Goal: Transaction & Acquisition: Subscribe to service/newsletter

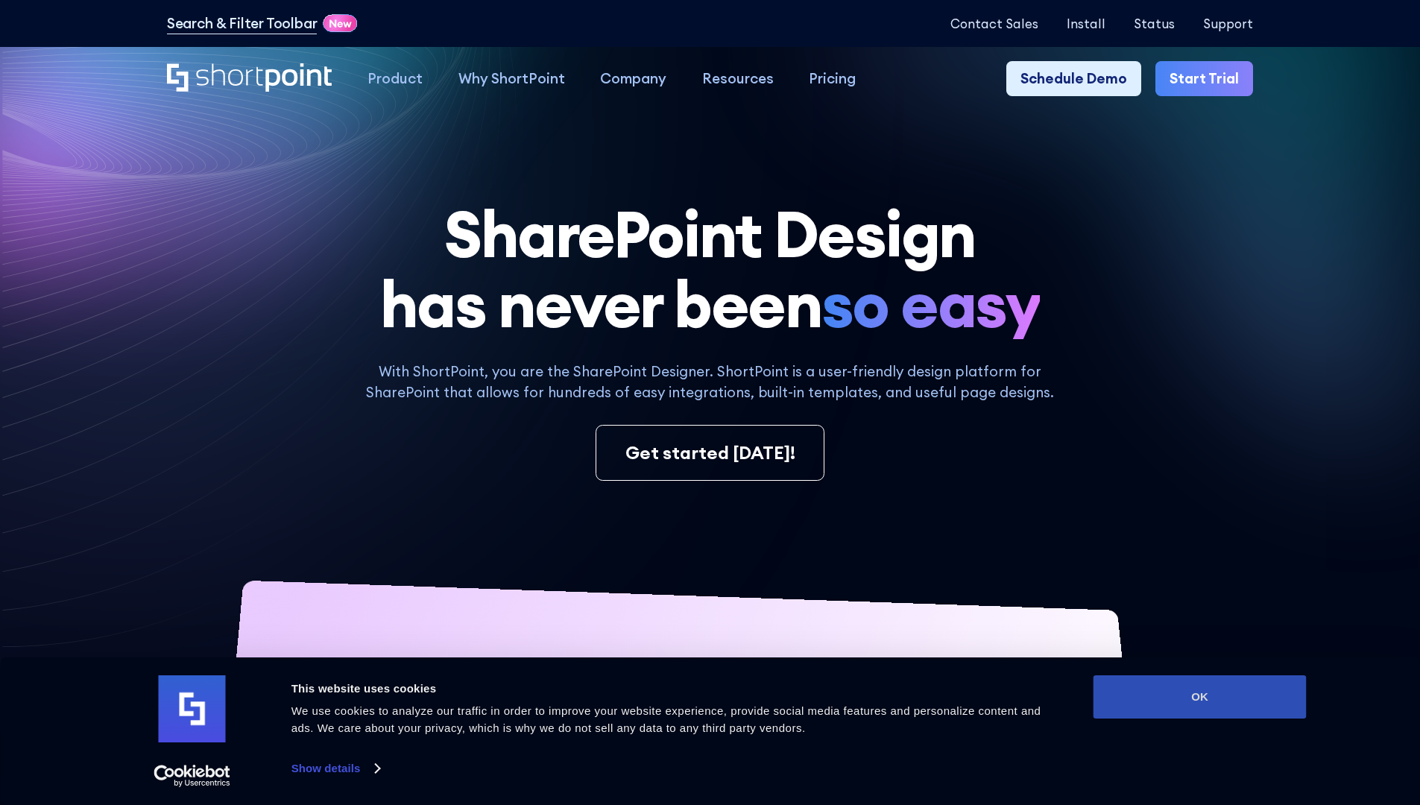
click at [1199, 697] on button "OK" at bounding box center [1199, 696] width 213 height 43
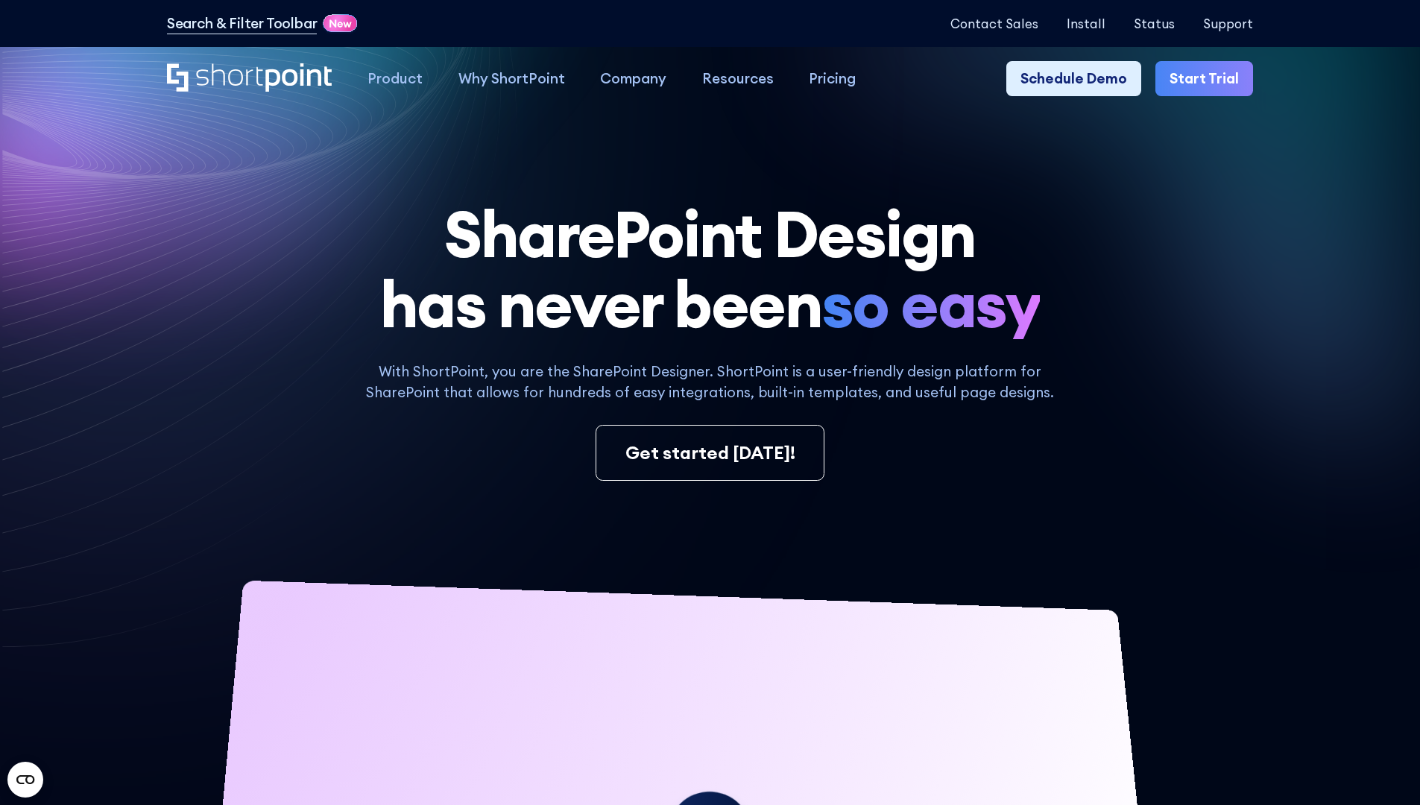
click at [1209, 79] on link "Start Trial" at bounding box center [1204, 79] width 98 height 36
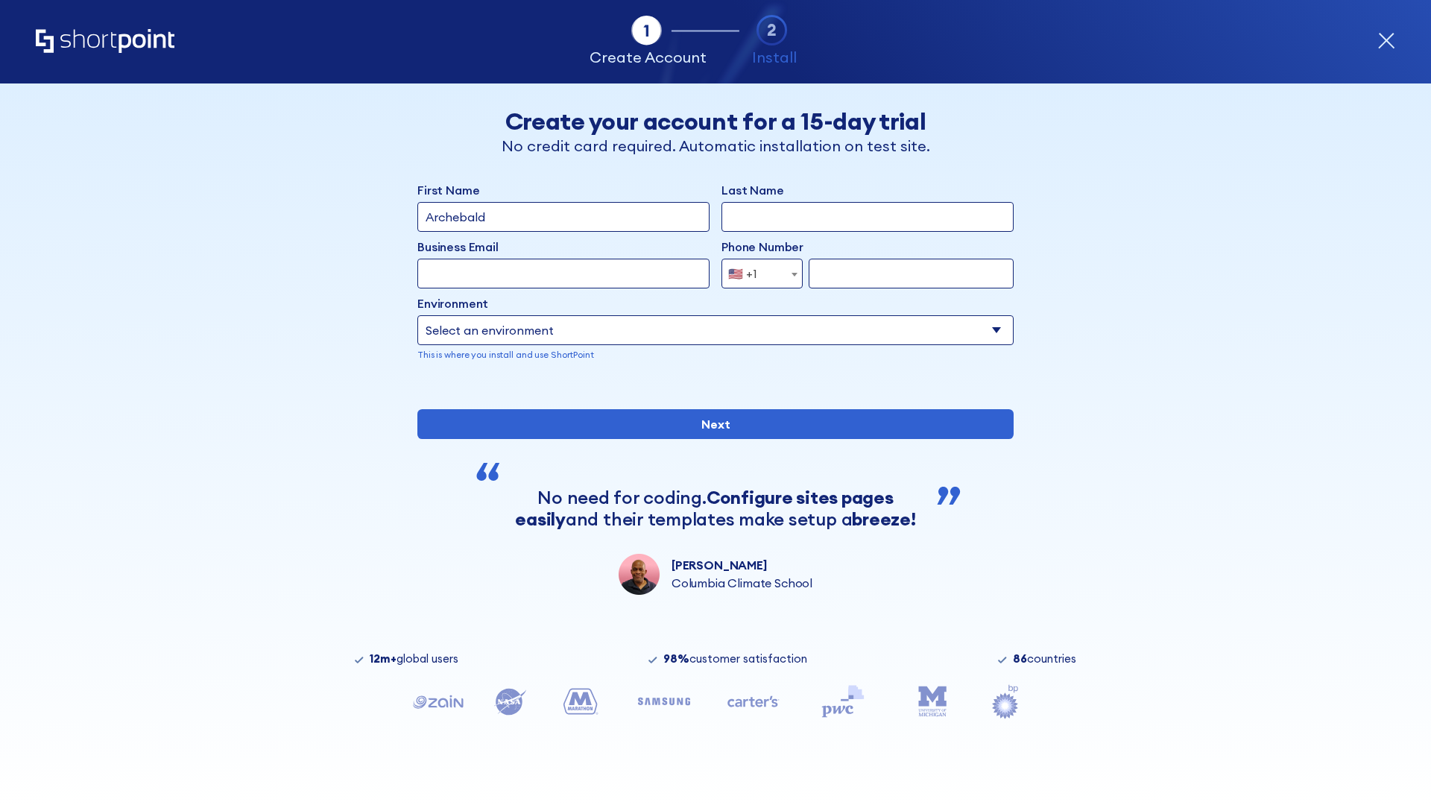
type input "Archebald"
type input "Berkuskv"
type input "2125556789"
select select "Microsoft 365"
type input "2125556789"
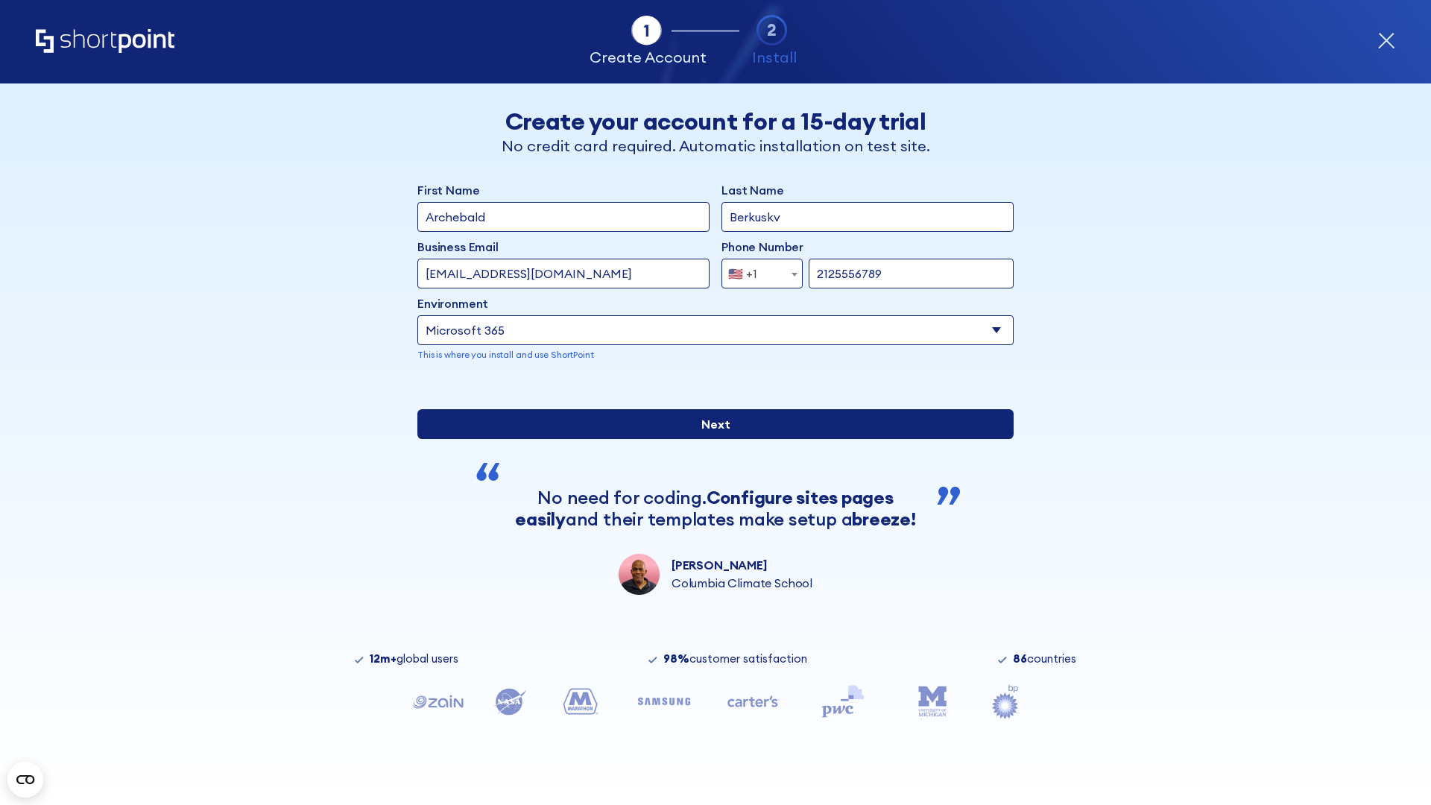
click at [710, 439] on input "Next" at bounding box center [715, 424] width 596 height 30
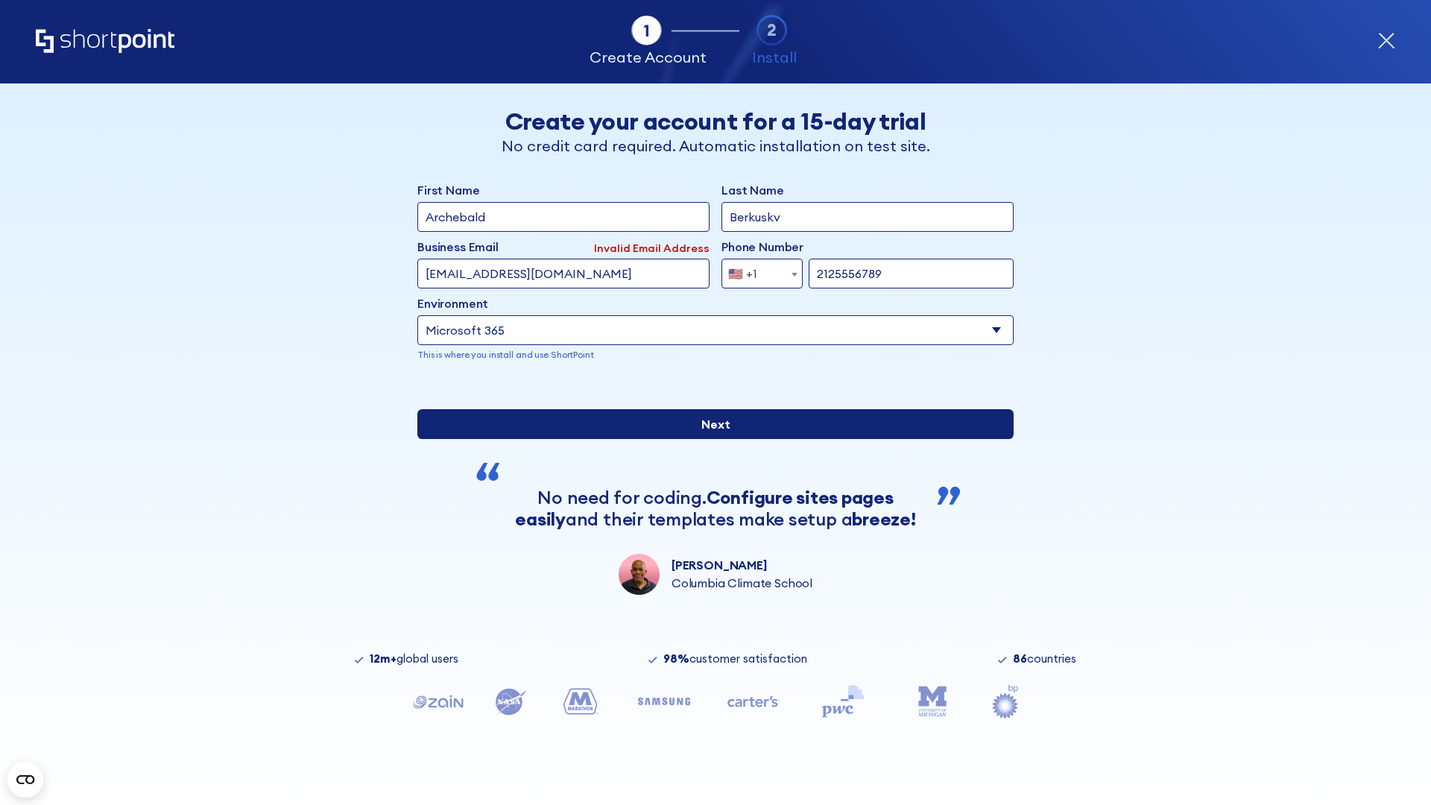
click at [710, 439] on input "Next" at bounding box center [715, 424] width 596 height 30
type input "testEmail@outlook.com"
click at [710, 439] on input "Next" at bounding box center [715, 424] width 596 height 30
